Goal: Check status

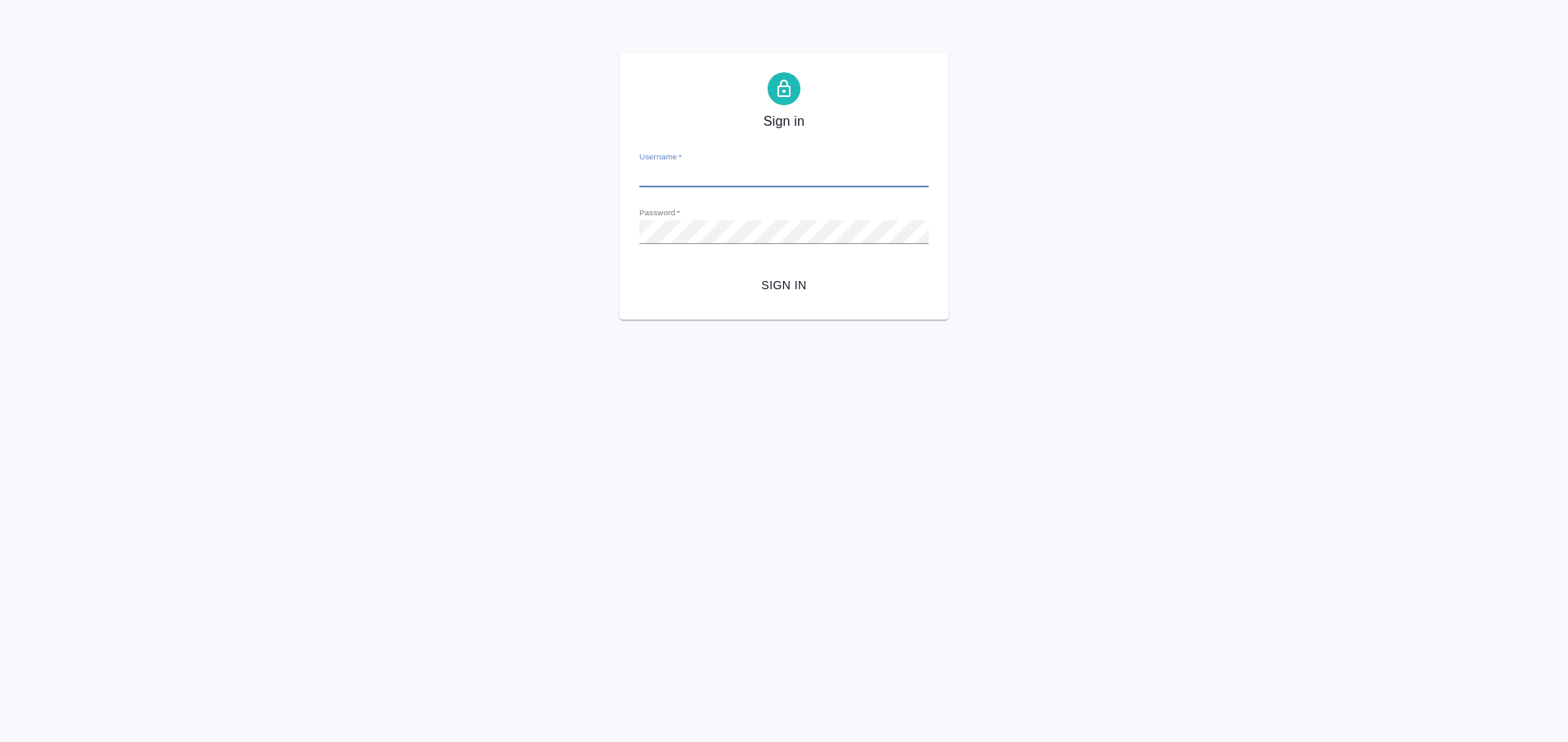
type input "a.plastinina@awatera.com"
click at [639, 270] on button "Sign in" at bounding box center [784, 285] width 289 height 31
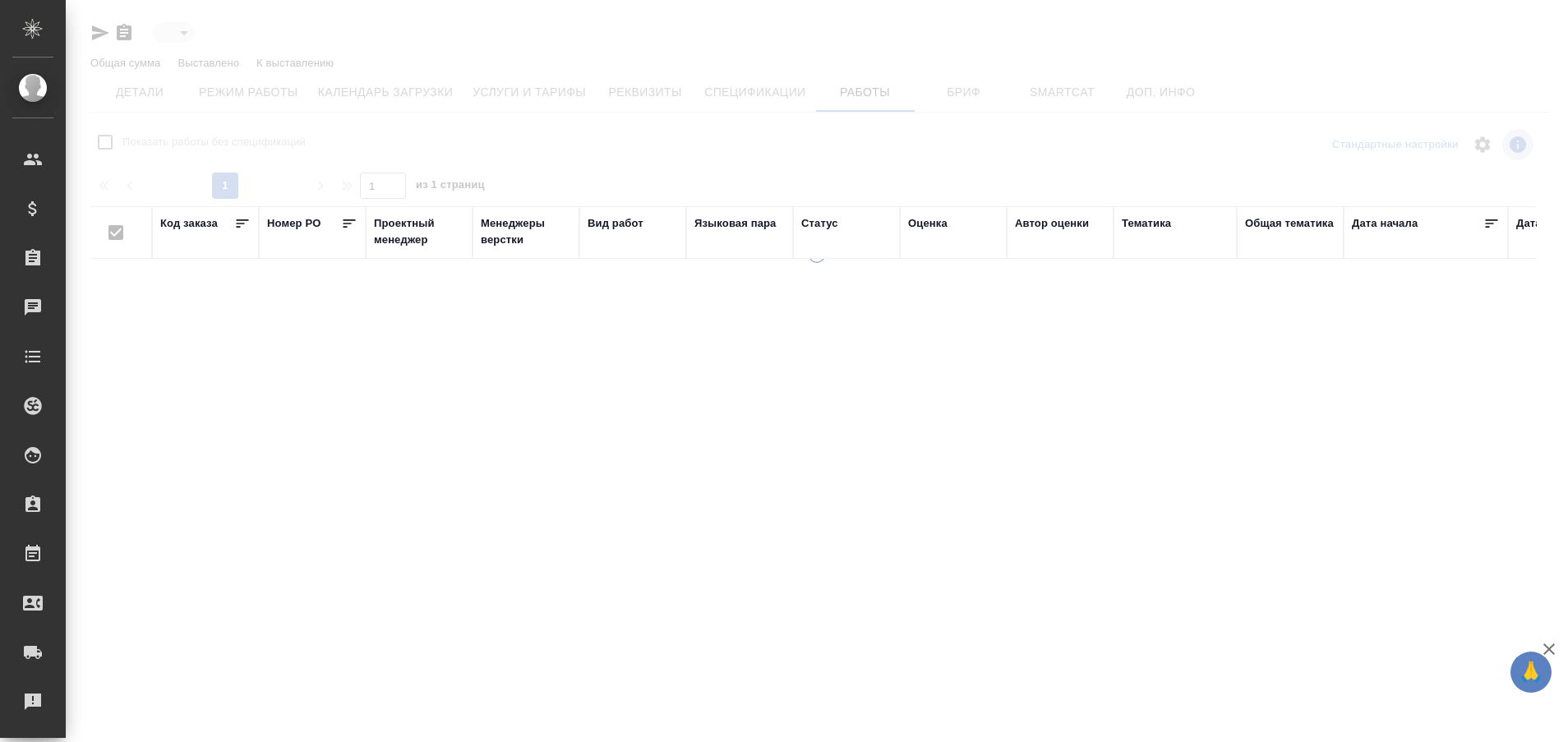
type input "active"
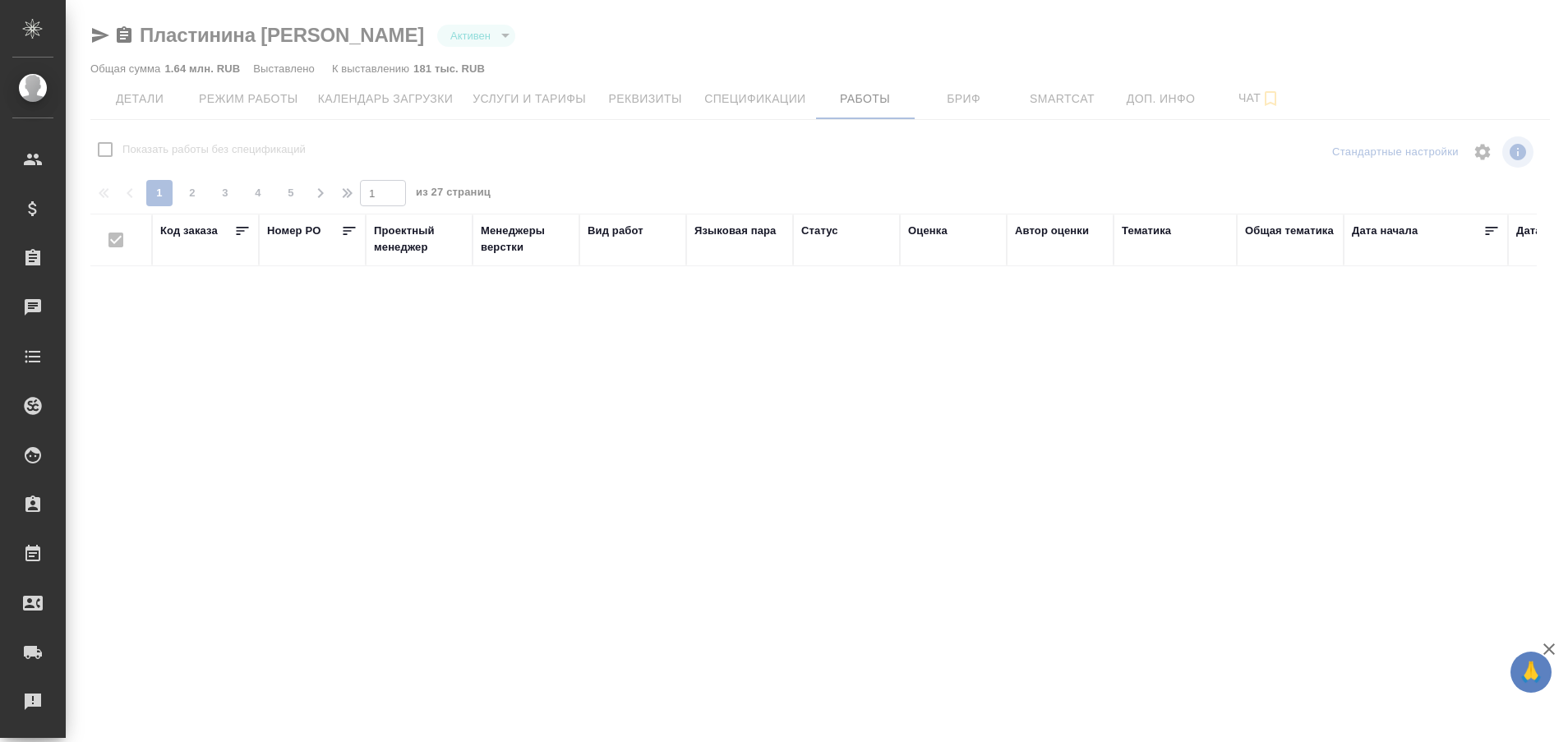
checkbox input "false"
